Goal: Task Accomplishment & Management: Use online tool/utility

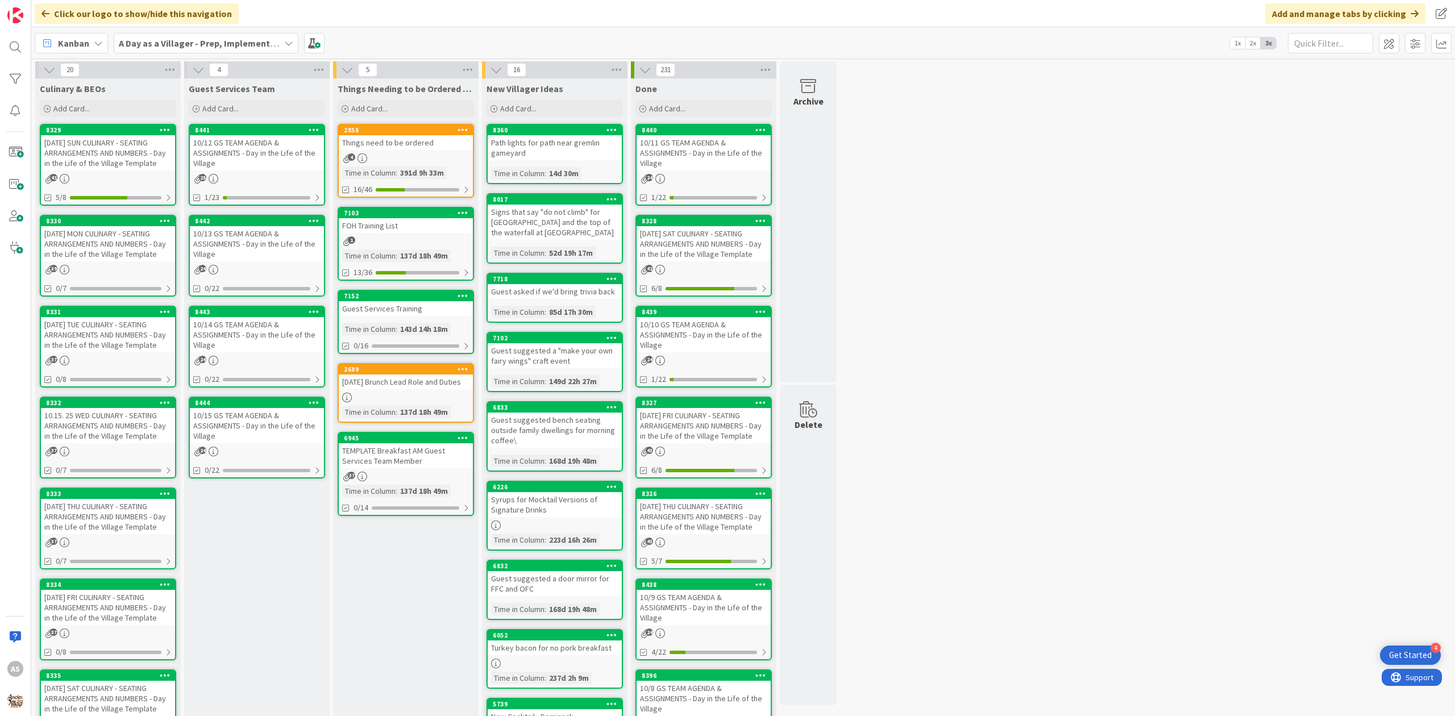
click at [85, 263] on div "[PHONE_NUMBER][DATE] MON CULINARY - SEATING ARRANGEMENTS AND NUMBERS - Day in t…" at bounding box center [108, 256] width 136 height 82
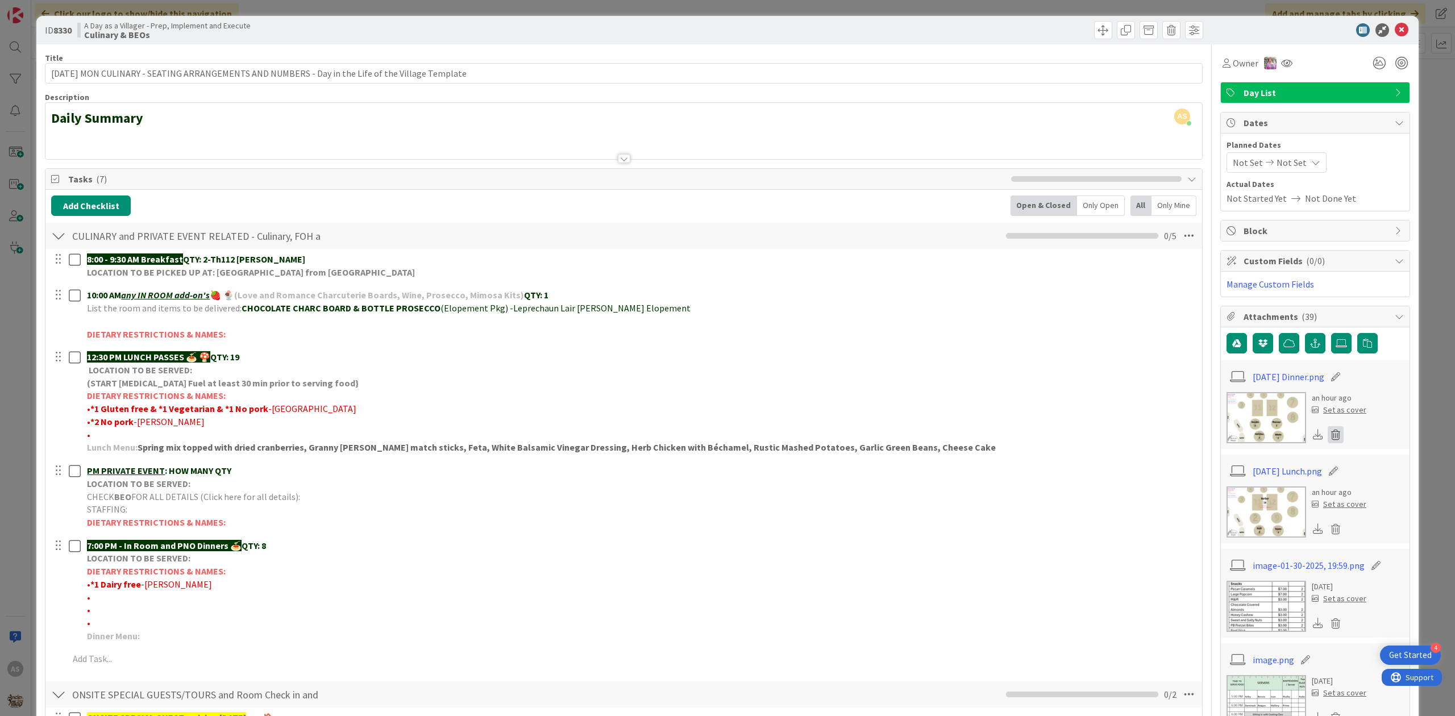
click at [1327, 439] on icon at bounding box center [1335, 434] width 16 height 17
click at [1232, 491] on button "Delete" at bounding box center [1229, 490] width 43 height 20
click at [1327, 435] on icon at bounding box center [1335, 434] width 16 height 17
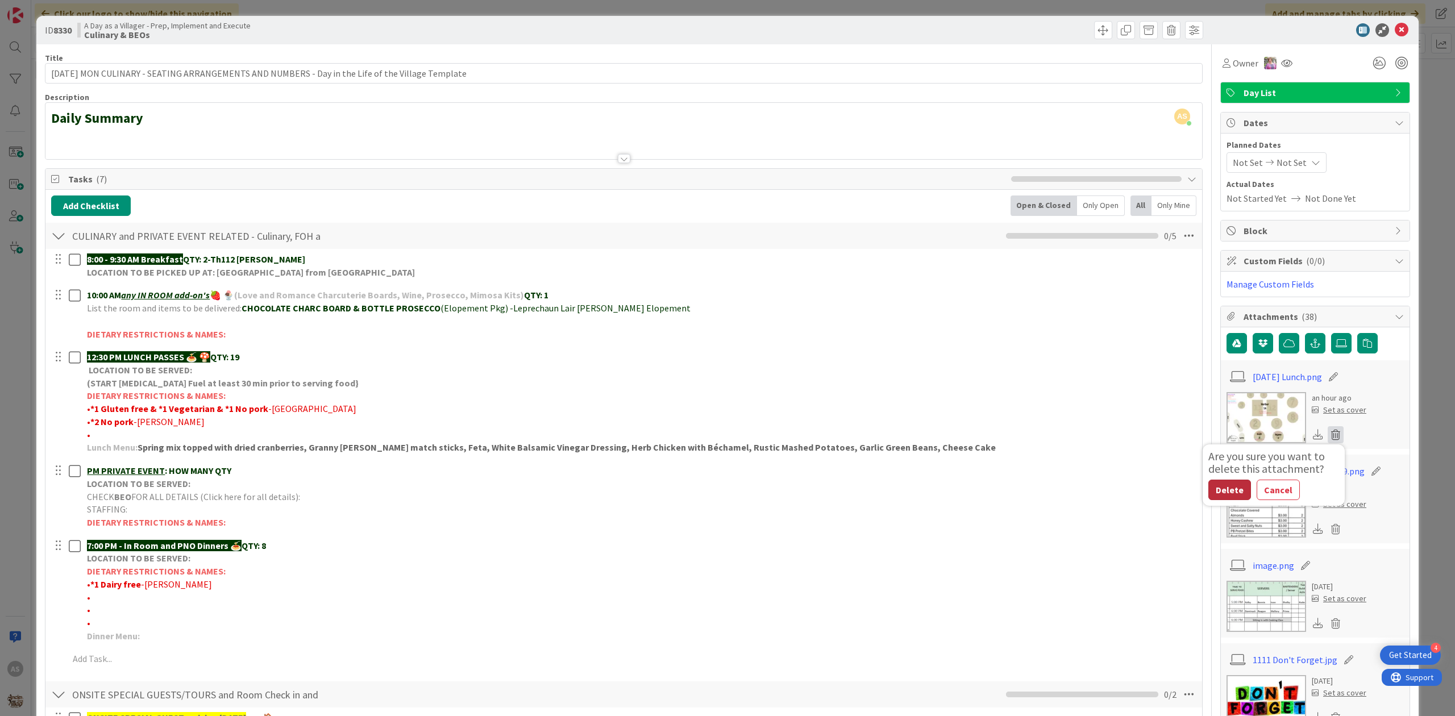
click at [1216, 496] on button "Delete" at bounding box center [1229, 490] width 43 height 20
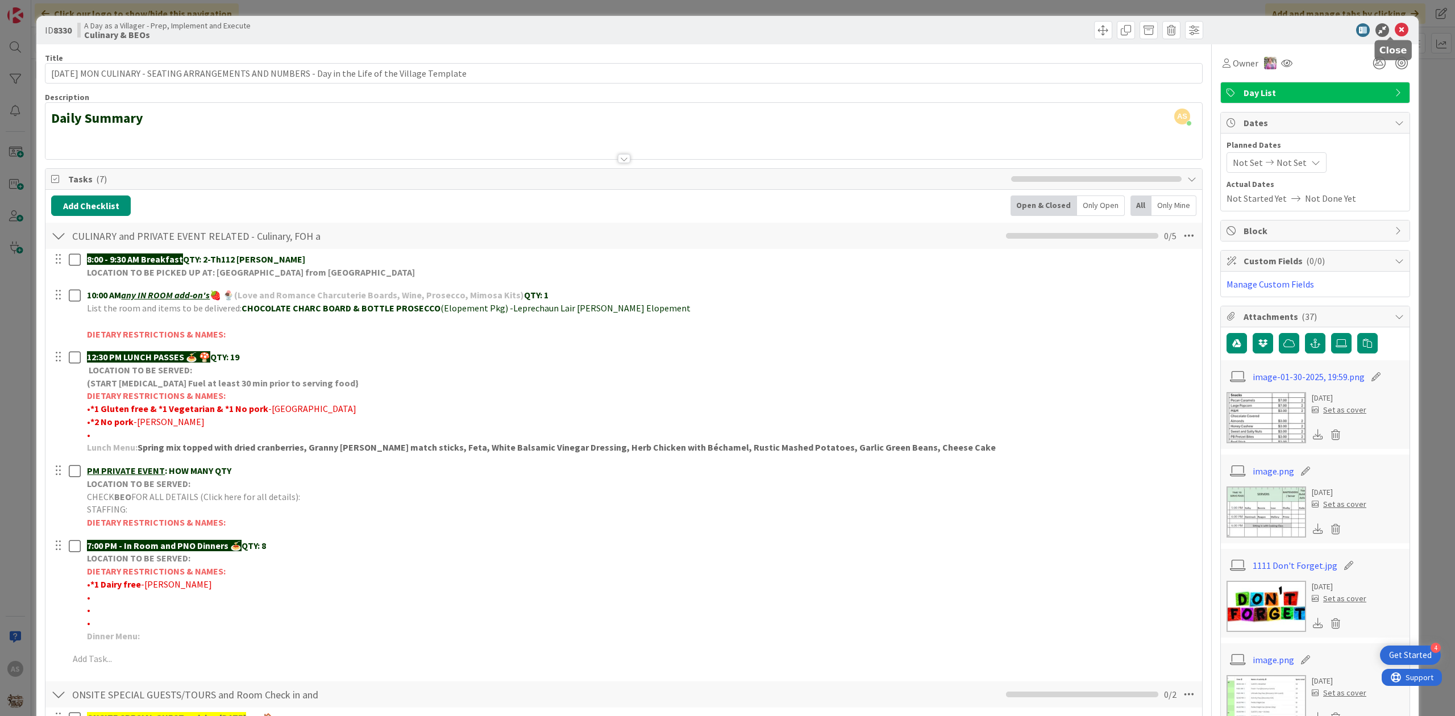
click at [1397, 32] on div at bounding box center [1309, 30] width 201 height 14
click at [1395, 30] on icon at bounding box center [1402, 30] width 14 height 14
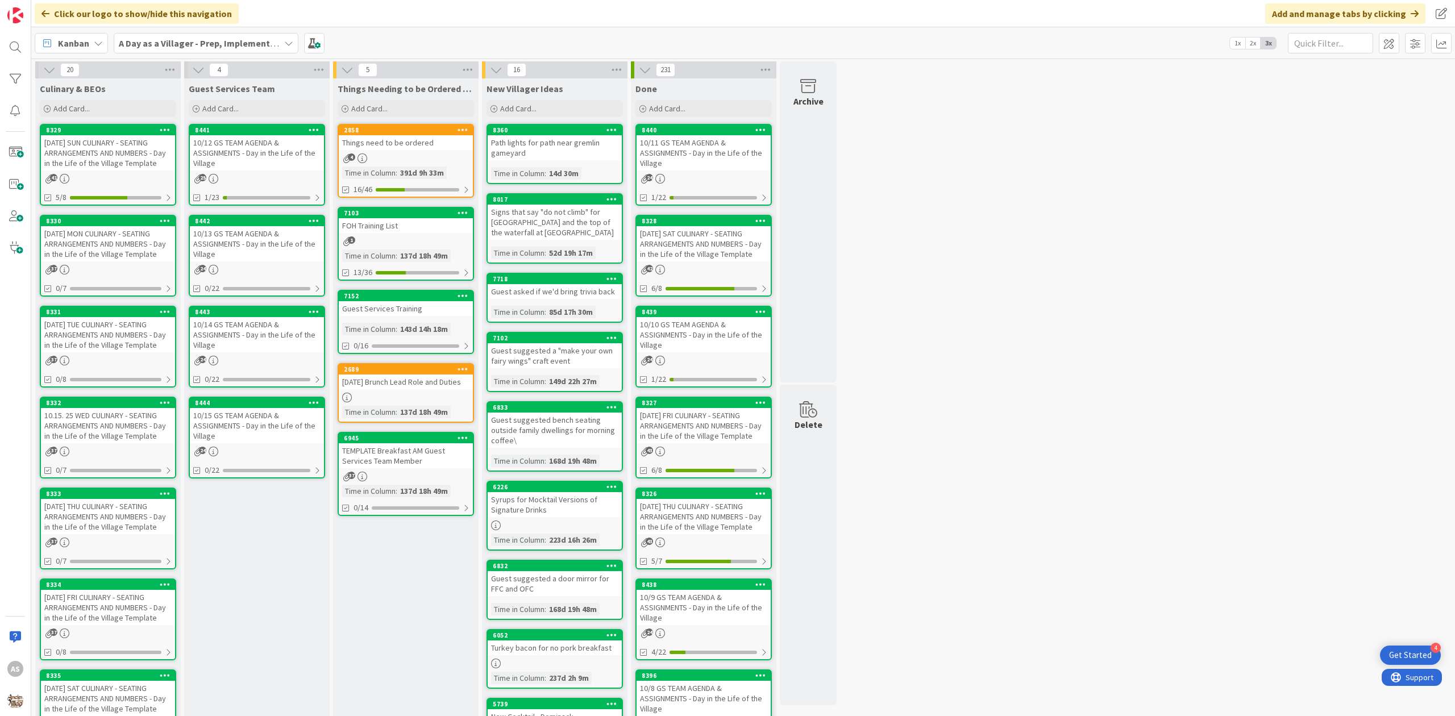
click at [100, 247] on div "[DATE] MON CULINARY - SEATING ARRANGEMENTS AND NUMBERS - Day in the Life of the…" at bounding box center [108, 243] width 134 height 35
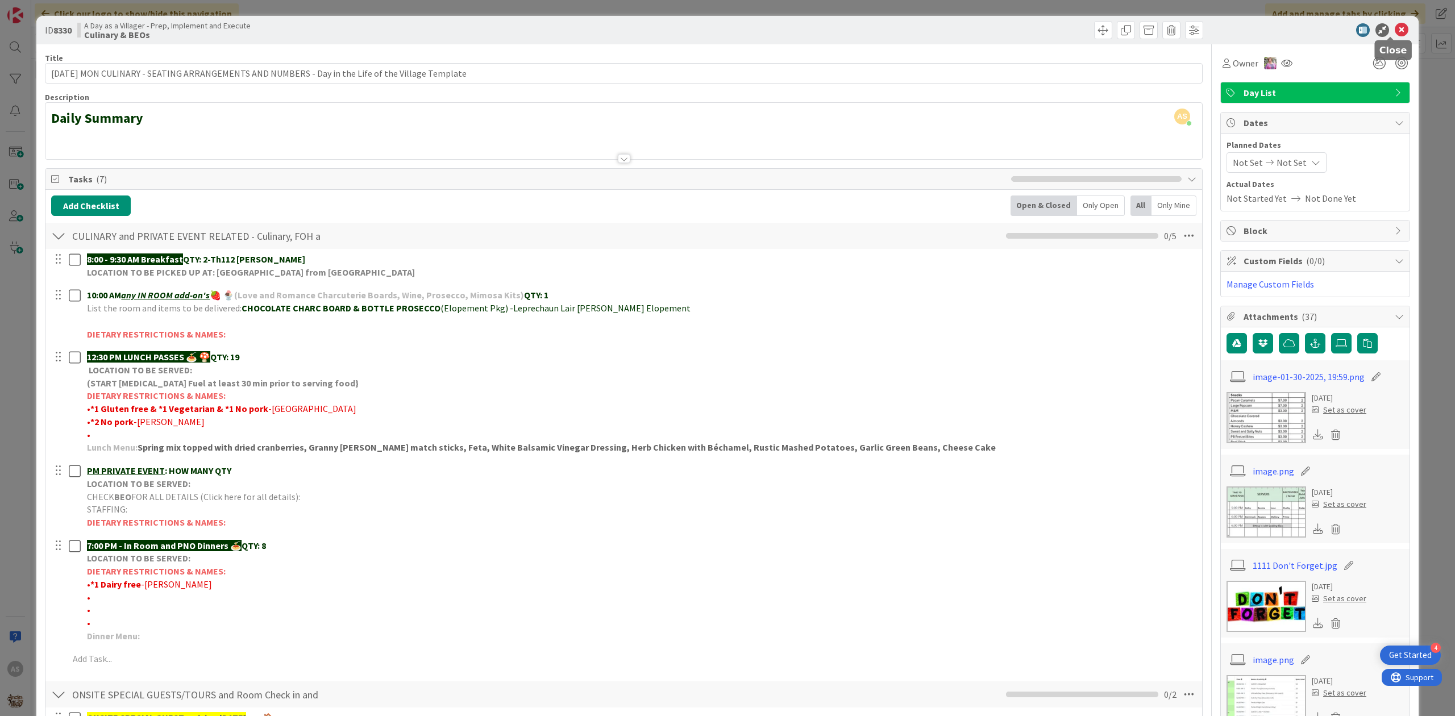
click at [1395, 28] on icon at bounding box center [1402, 30] width 14 height 14
